Goal: Transaction & Acquisition: Purchase product/service

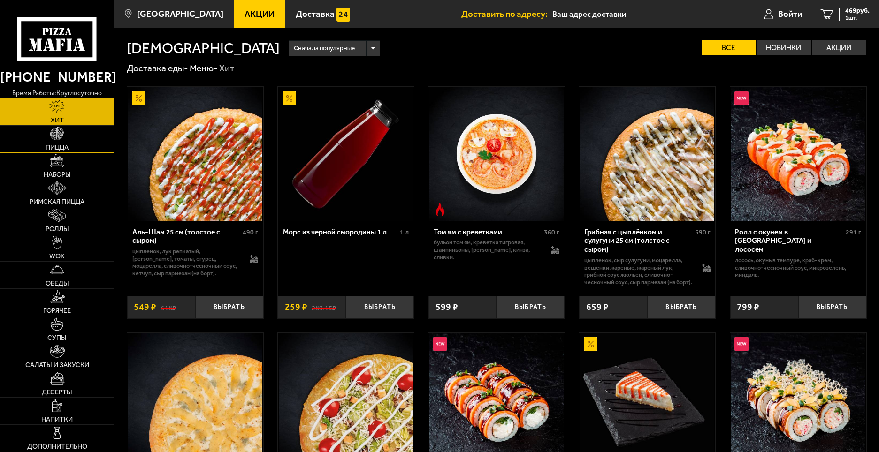
type input "[STREET_ADDRESS]"
click at [855, 16] on span "1 шт." at bounding box center [857, 18] width 24 height 6
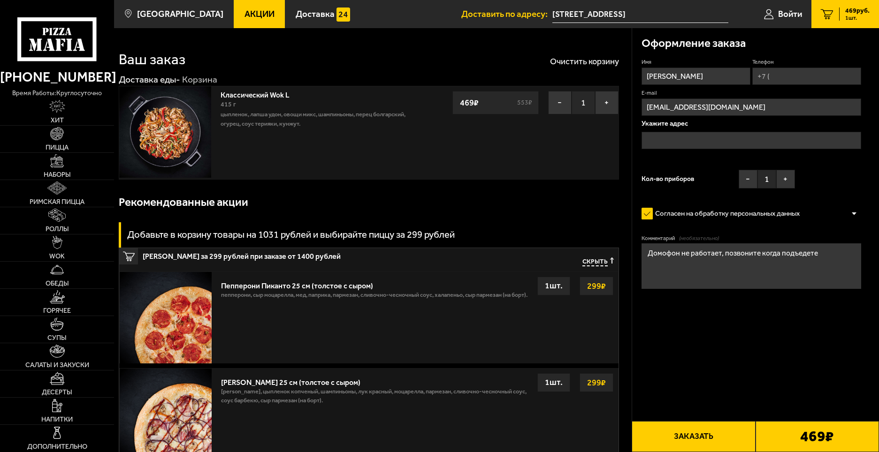
type input "[STREET_ADDRESS]"
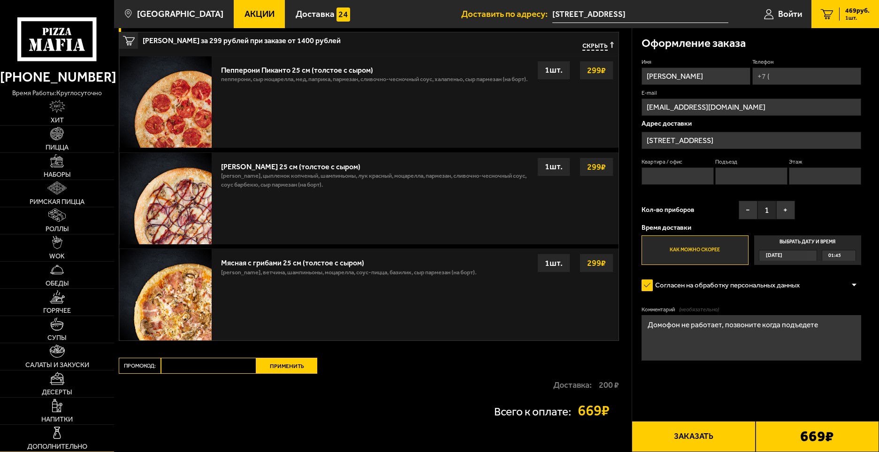
scroll to position [235, 0]
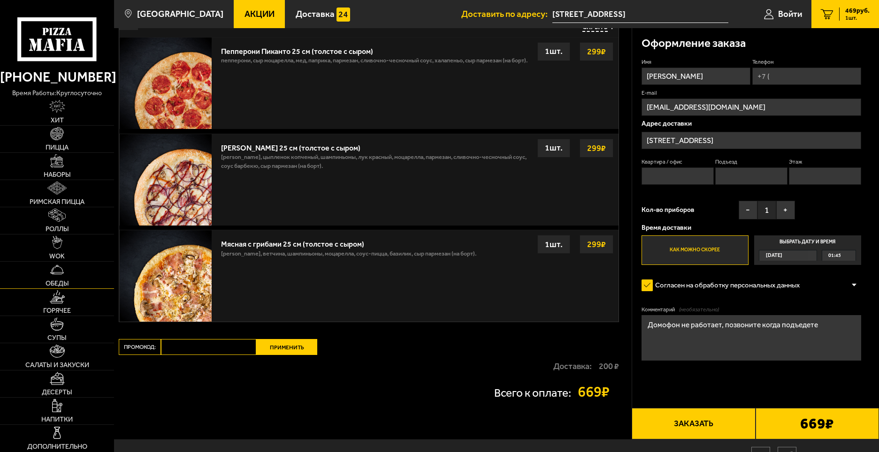
click at [66, 273] on link "Обеды" at bounding box center [57, 275] width 114 height 27
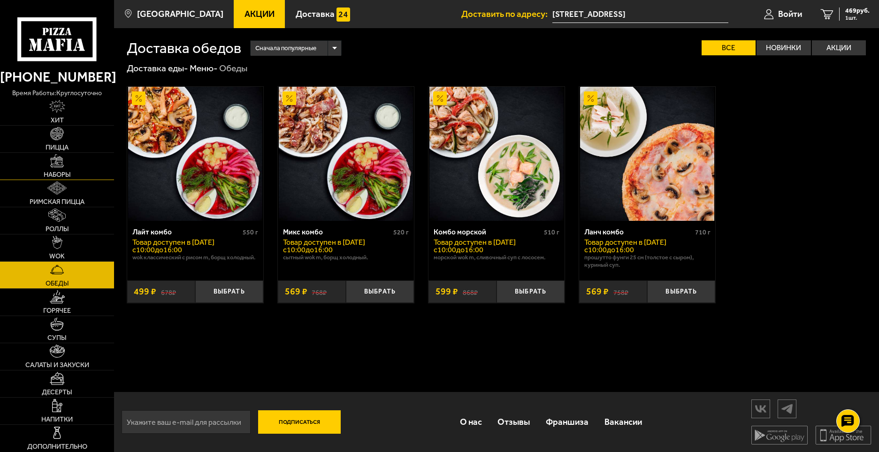
click at [68, 171] on span "Наборы" at bounding box center [57, 174] width 27 height 7
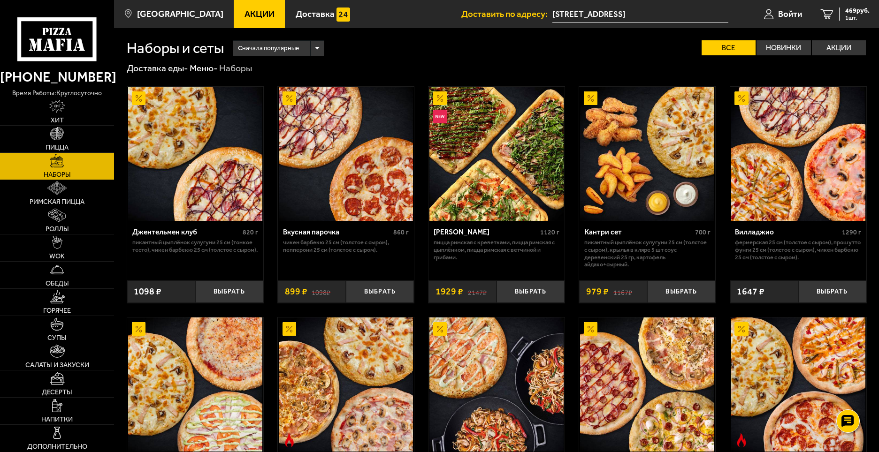
drag, startPoint x: 600, startPoint y: 347, endPoint x: 606, endPoint y: 144, distance: 203.2
click at [311, 46] on div "Сначала популярные" at bounding box center [278, 48] width 91 height 15
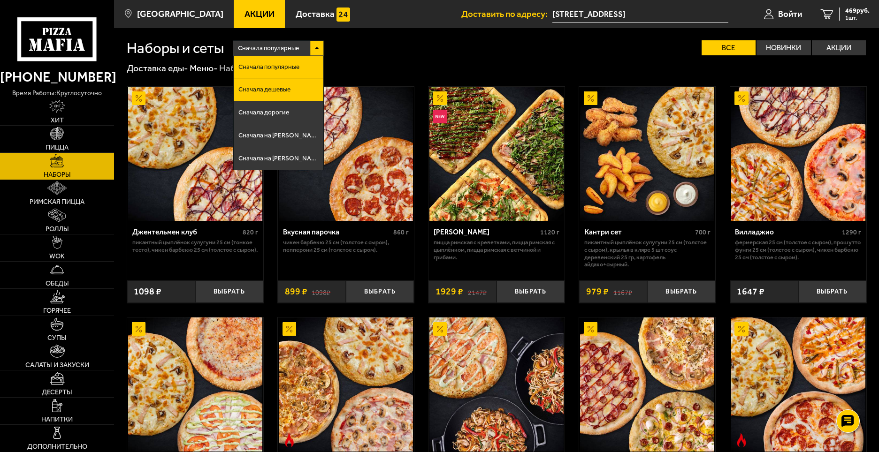
click at [289, 91] on span "Сначала дешевые" at bounding box center [264, 89] width 52 height 7
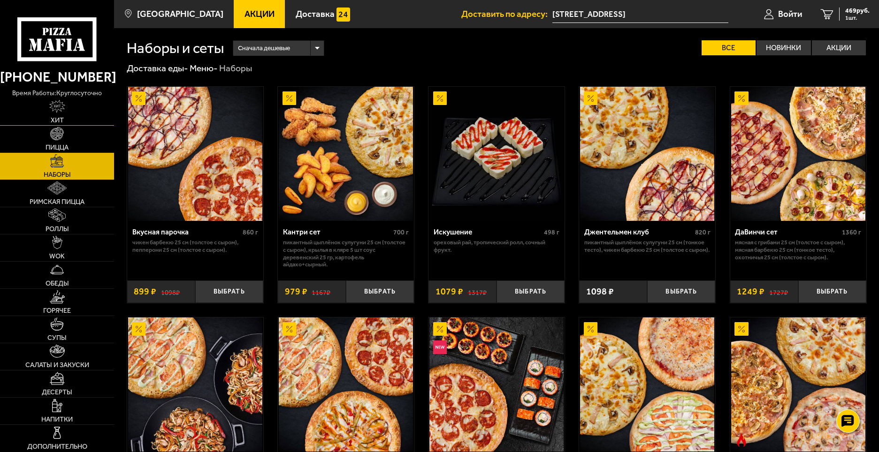
click at [76, 110] on link "Хит" at bounding box center [57, 112] width 114 height 27
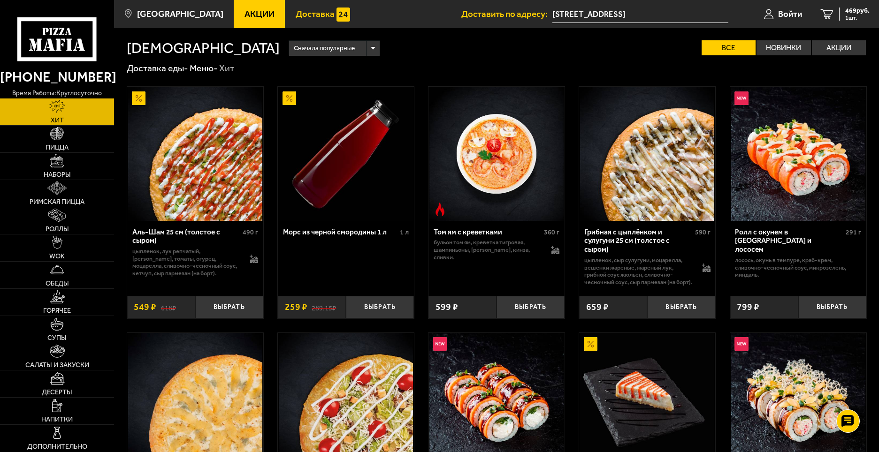
click at [311, 18] on span "Доставка" at bounding box center [315, 14] width 39 height 9
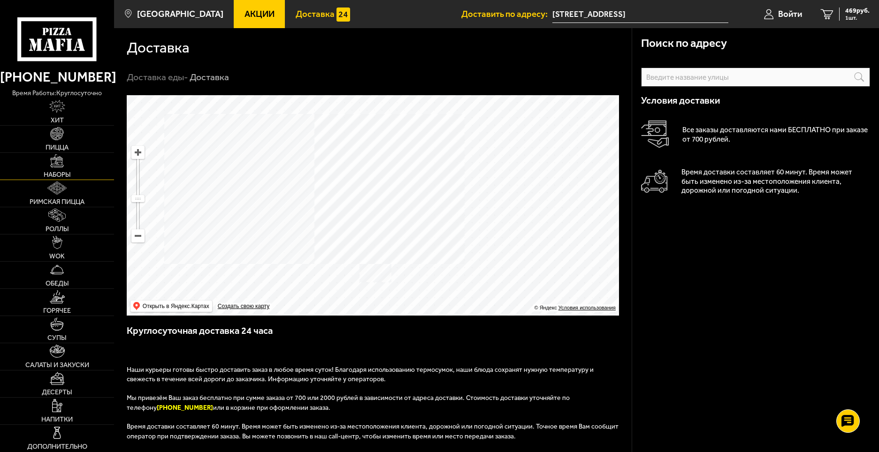
click at [59, 172] on span "Наборы" at bounding box center [57, 174] width 27 height 7
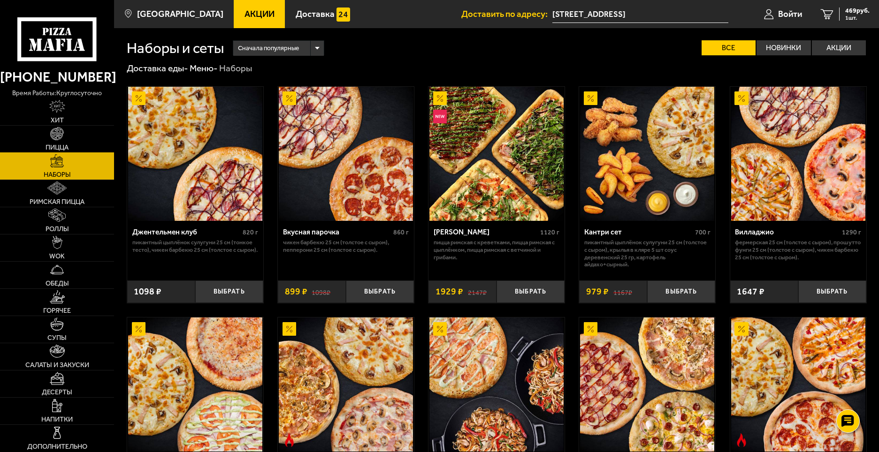
click at [57, 131] on img at bounding box center [57, 134] width 14 height 14
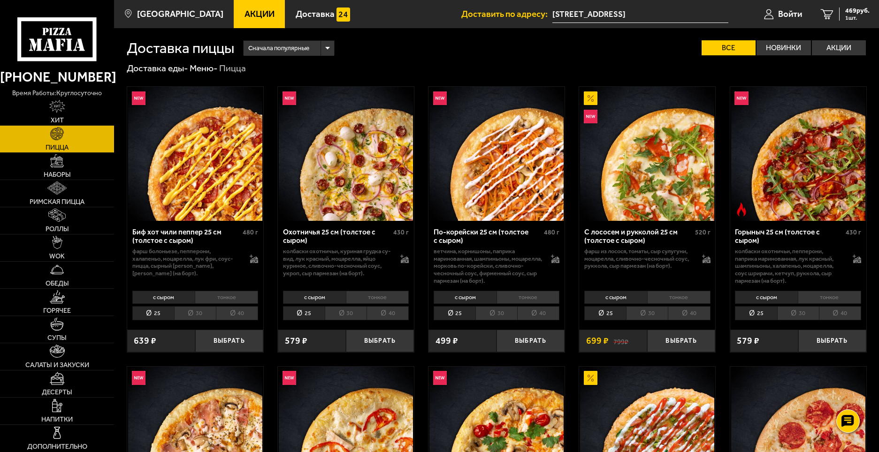
click at [300, 44] on span "Сначала популярные" at bounding box center [278, 47] width 61 height 17
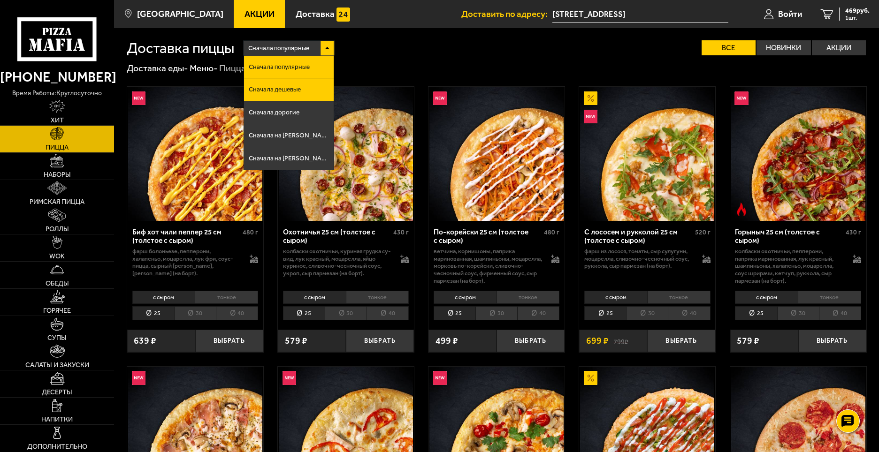
click at [295, 95] on li "Сначала дешевые" at bounding box center [289, 89] width 90 height 23
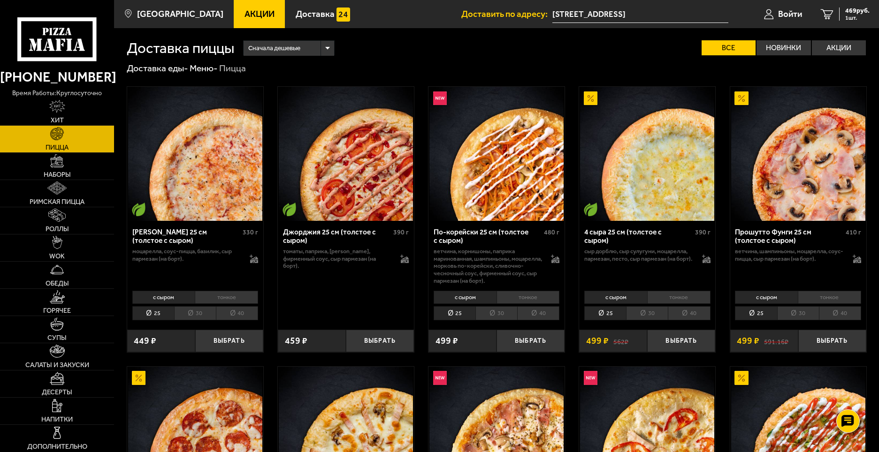
click at [220, 304] on li "тонкое" at bounding box center [226, 297] width 63 height 13
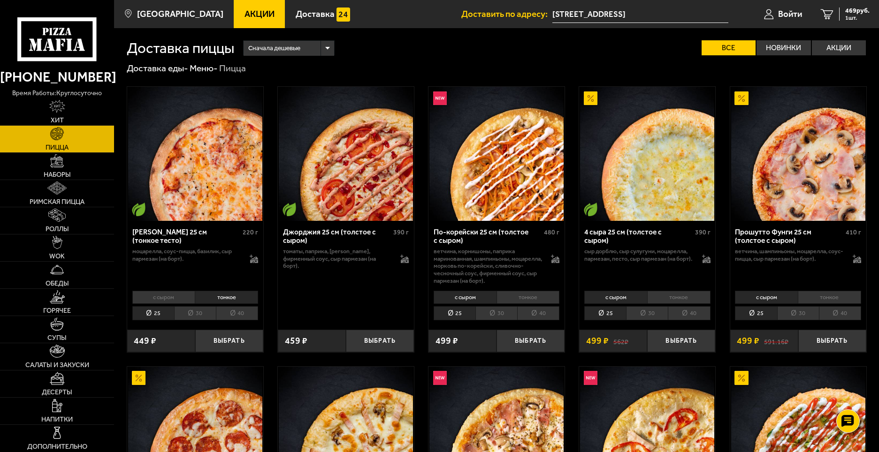
click at [179, 301] on li "с сыром" at bounding box center [163, 297] width 63 height 13
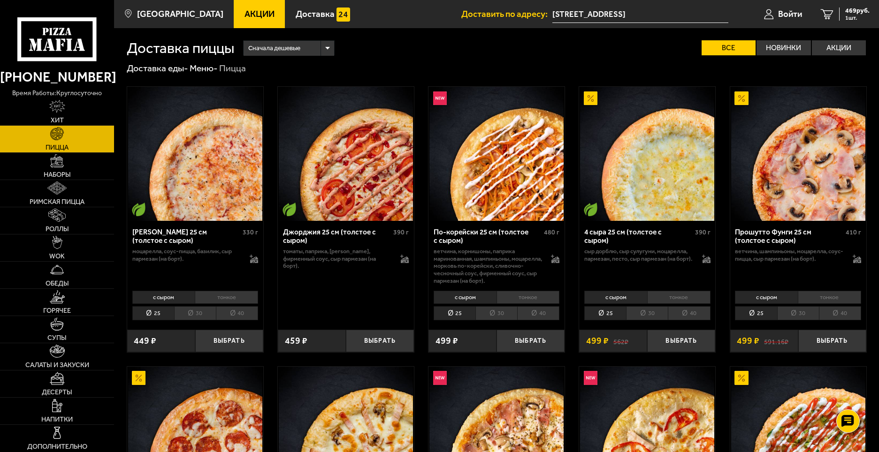
click at [220, 290] on div "с сыром тонкое 25 30 40 Топпинги" at bounding box center [195, 305] width 136 height 35
click at [218, 296] on li "тонкое" at bounding box center [226, 297] width 63 height 13
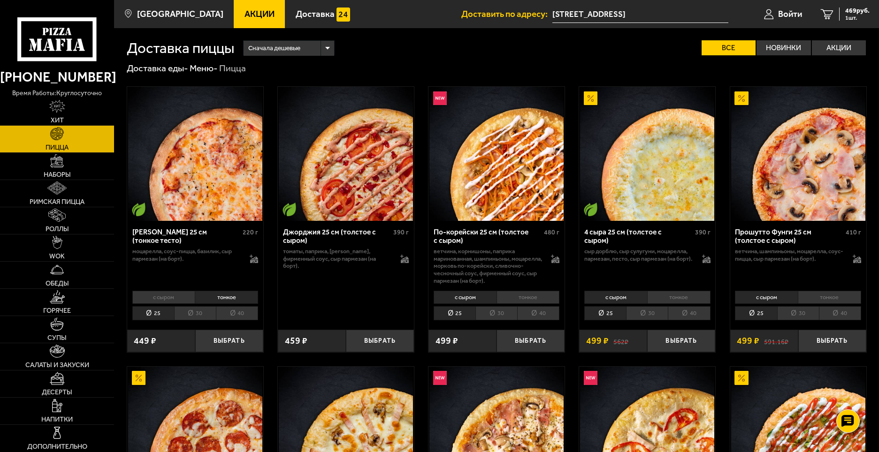
click at [176, 298] on li "с сыром" at bounding box center [163, 297] width 63 height 13
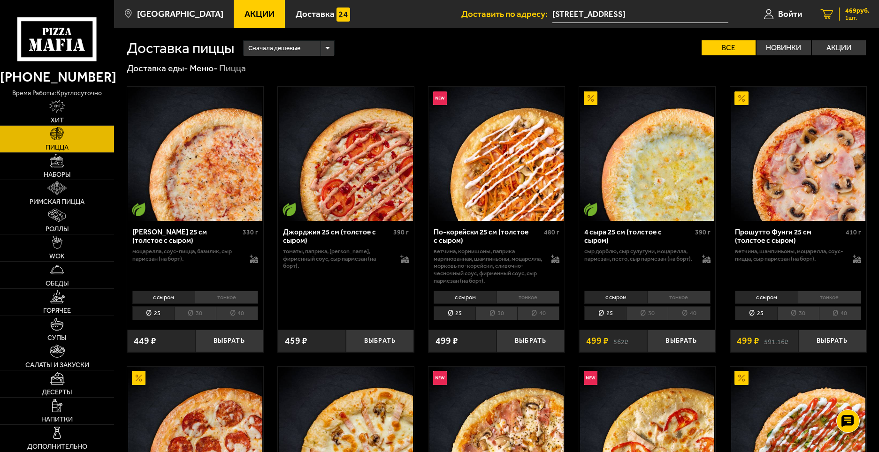
click at [846, 23] on link "1 469 руб. 1 шт." at bounding box center [845, 14] width 68 height 28
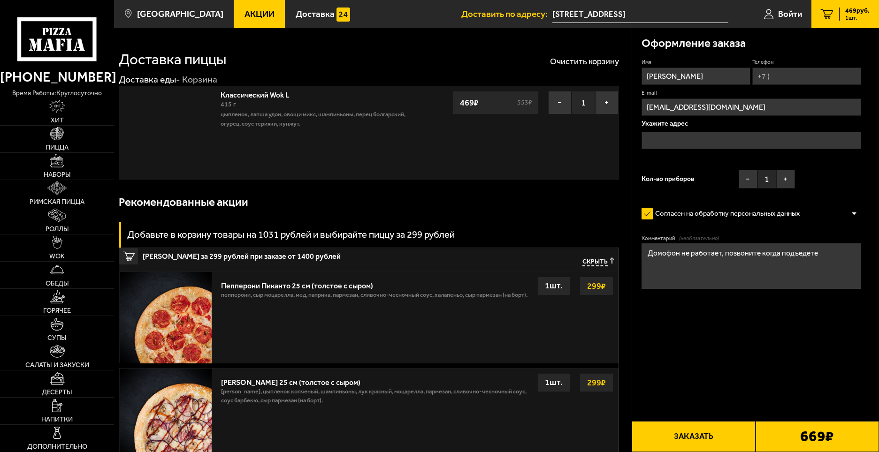
type input "[STREET_ADDRESS]"
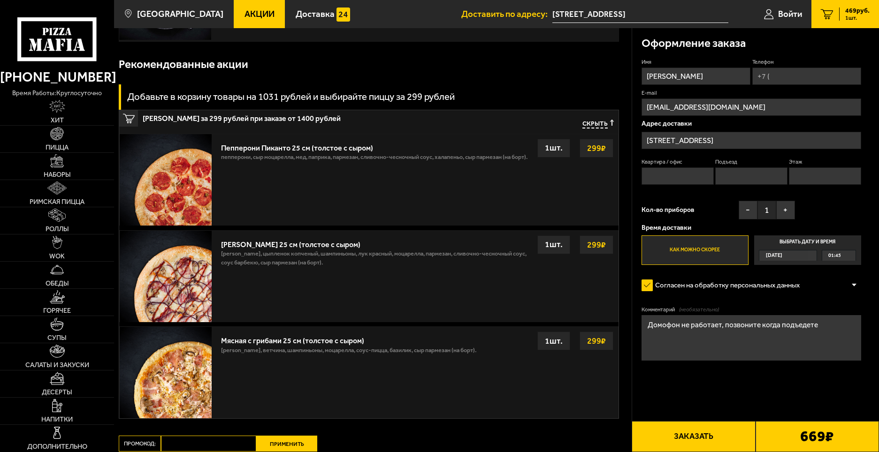
scroll to position [141, 0]
